Goal: Task Accomplishment & Management: Use online tool/utility

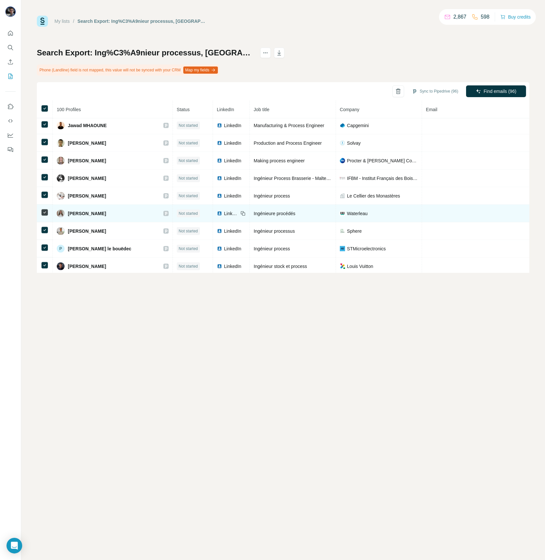
scroll to position [1591, 0]
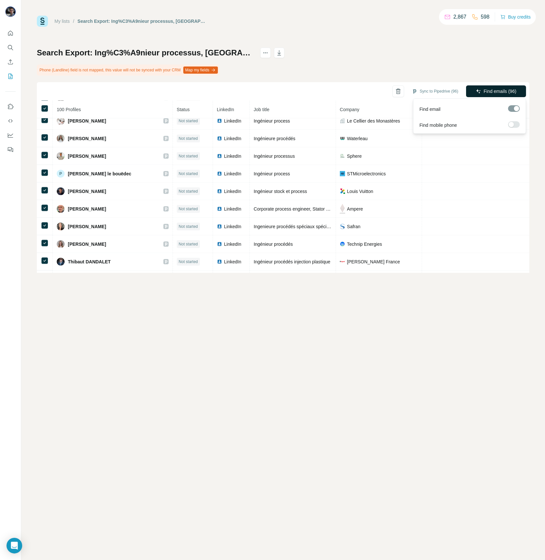
click at [484, 94] on span "Find emails (96)" at bounding box center [500, 91] width 33 height 7
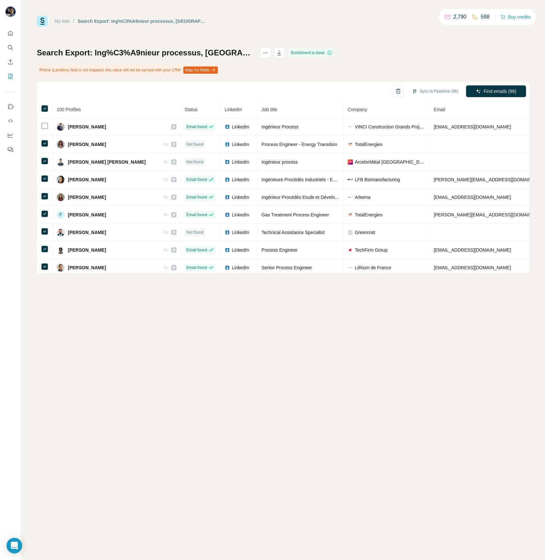
scroll to position [80, 0]
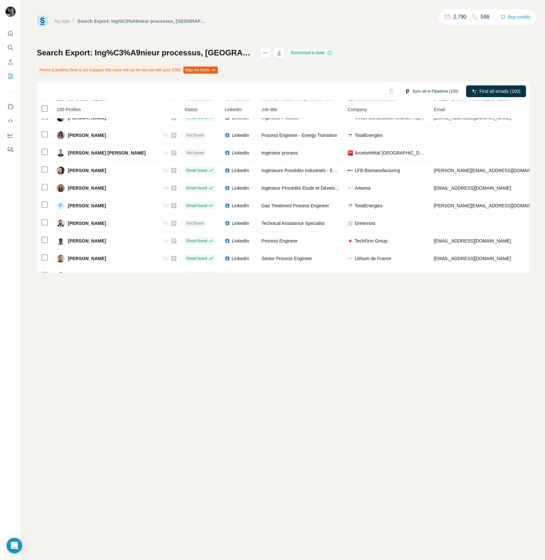
click at [432, 91] on button "Sync all to Pipedrive (100)" at bounding box center [431, 91] width 63 height 10
click at [426, 140] on button "Sync all to Pipedrive" at bounding box center [424, 140] width 72 height 13
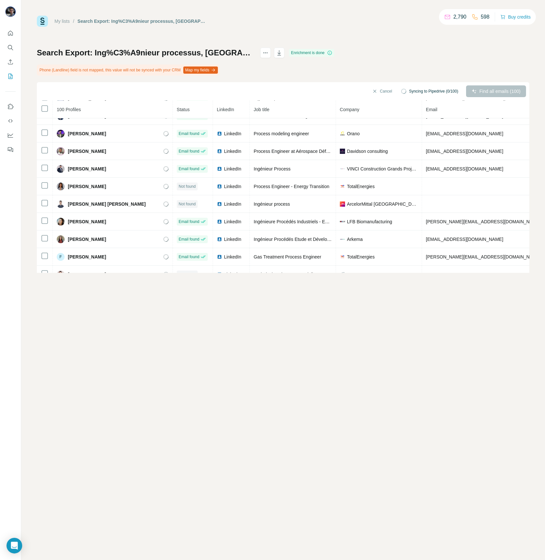
scroll to position [24, 0]
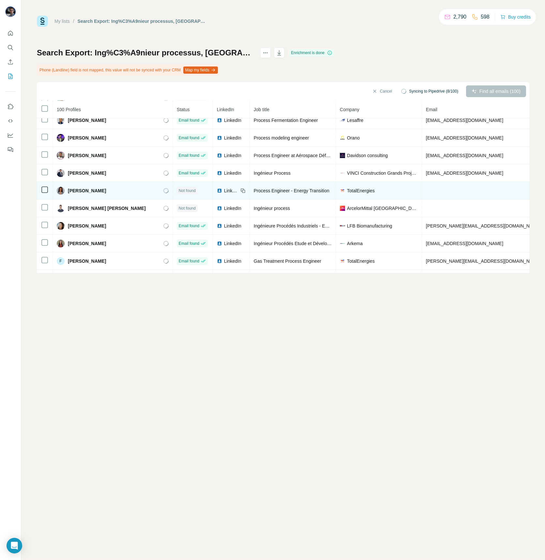
click at [224, 189] on span "LinkedIn" at bounding box center [231, 191] width 14 height 7
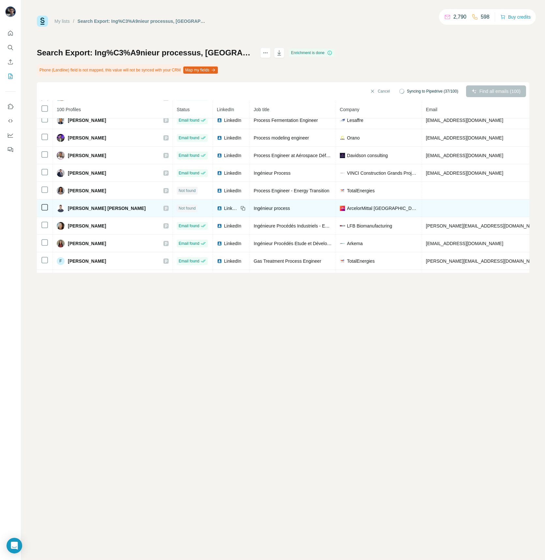
click at [224, 207] on span "LinkedIn" at bounding box center [231, 208] width 14 height 7
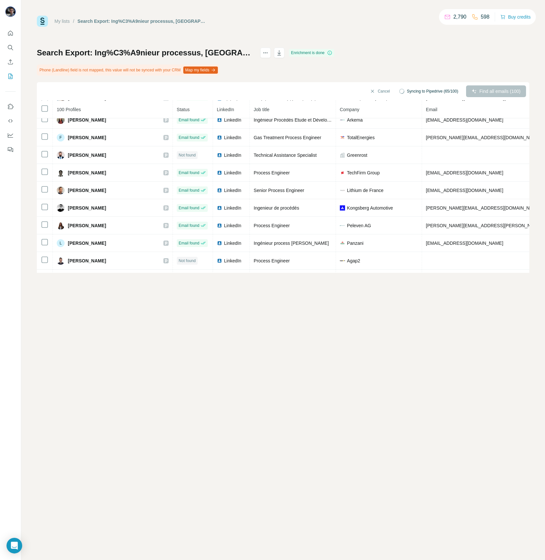
scroll to position [141, 0]
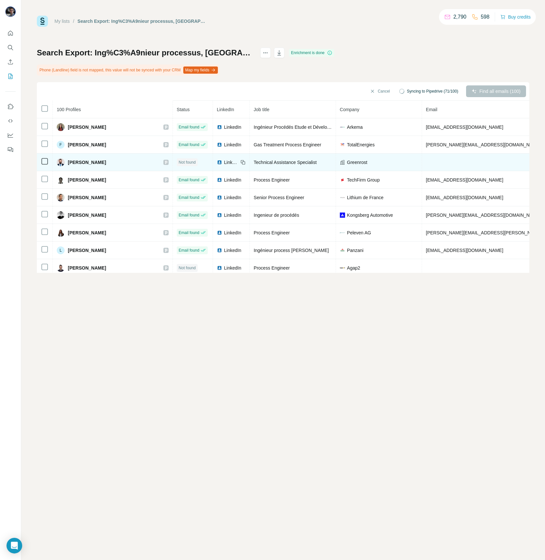
click at [224, 159] on span "LinkedIn" at bounding box center [231, 162] width 14 height 7
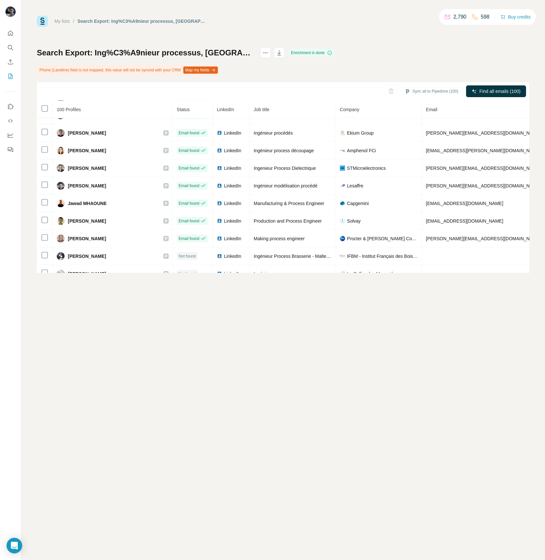
scroll to position [1476, 0]
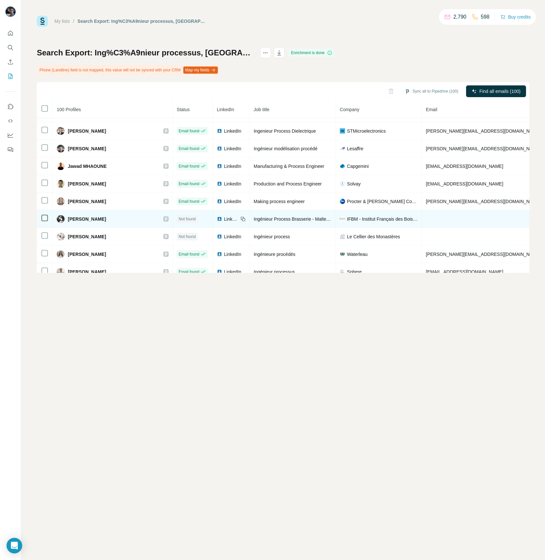
click at [224, 216] on span "LinkedIn" at bounding box center [231, 219] width 14 height 7
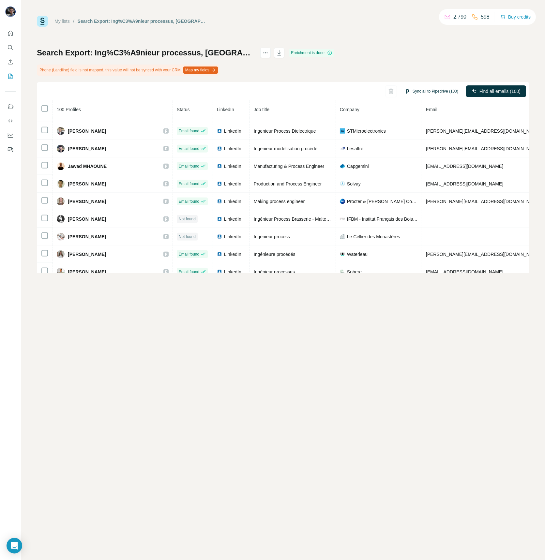
click at [438, 91] on button "Sync all to Pipedrive (100)" at bounding box center [431, 91] width 63 height 10
click at [418, 141] on button "Sync all to Pipedrive" at bounding box center [424, 140] width 72 height 13
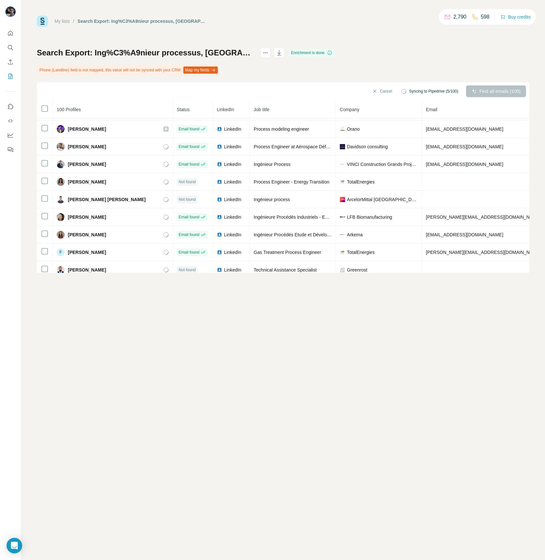
scroll to position [0, 0]
